Goal: Information Seeking & Learning: Understand process/instructions

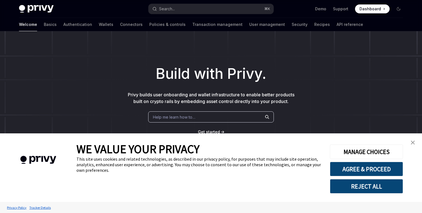
click at [415, 142] on link "close banner" at bounding box center [412, 142] width 11 height 11
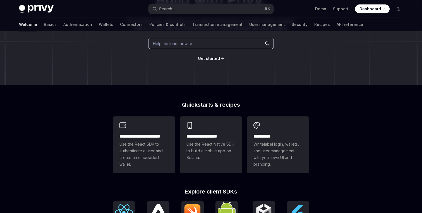
scroll to position [75, 0]
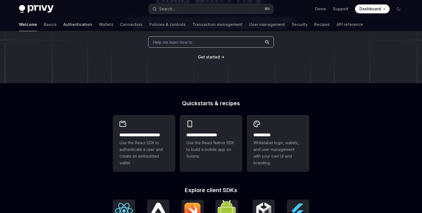
click at [63, 27] on link "Authentication" at bounding box center [77, 24] width 29 height 13
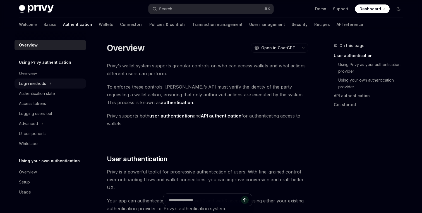
click at [52, 83] on div "Login methods" at bounding box center [49, 84] width 71 height 10
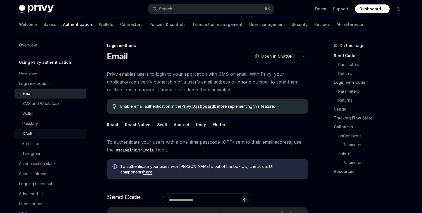
click at [43, 135] on div "OAuth" at bounding box center [52, 133] width 60 height 7
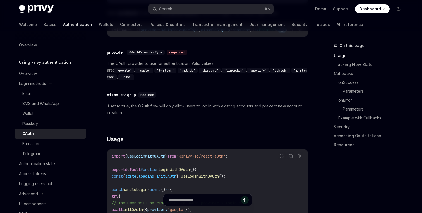
scroll to position [242, 0]
click at [52, 92] on div "Email" at bounding box center [52, 93] width 60 height 7
type textarea "*"
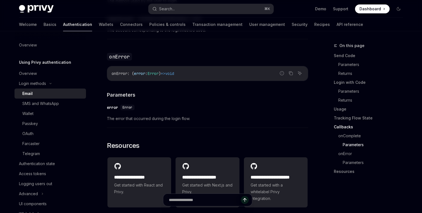
scroll to position [1072, 0]
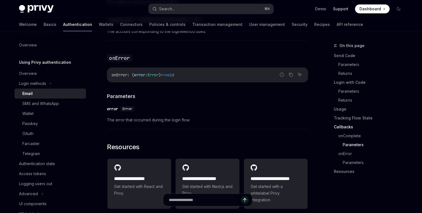
click at [345, 9] on link "Support" at bounding box center [340, 9] width 15 height 6
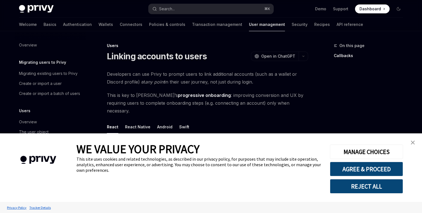
click at [411, 142] on img "close banner" at bounding box center [412, 143] width 4 height 4
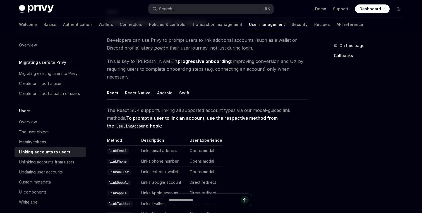
scroll to position [35, 0]
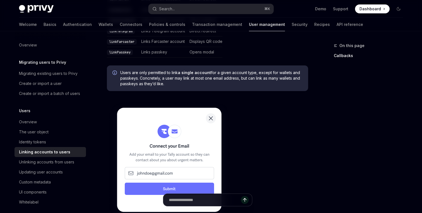
scroll to position [282, 0]
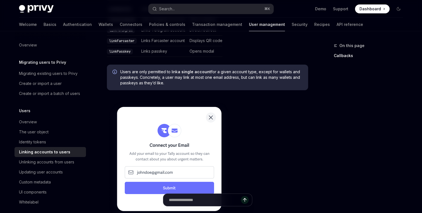
click at [258, 136] on picture at bounding box center [207, 161] width 201 height 124
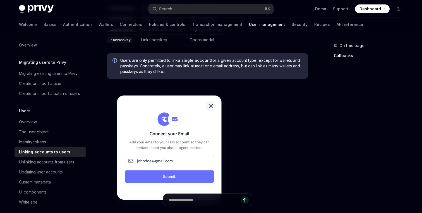
click at [239, 140] on picture at bounding box center [207, 150] width 201 height 124
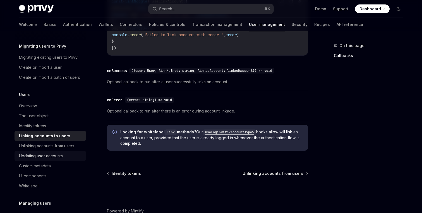
scroll to position [17, 0]
click at [66, 157] on div "Updating user accounts" at bounding box center [51, 155] width 64 height 7
type textarea "*"
